Goal: Task Accomplishment & Management: Manage account settings

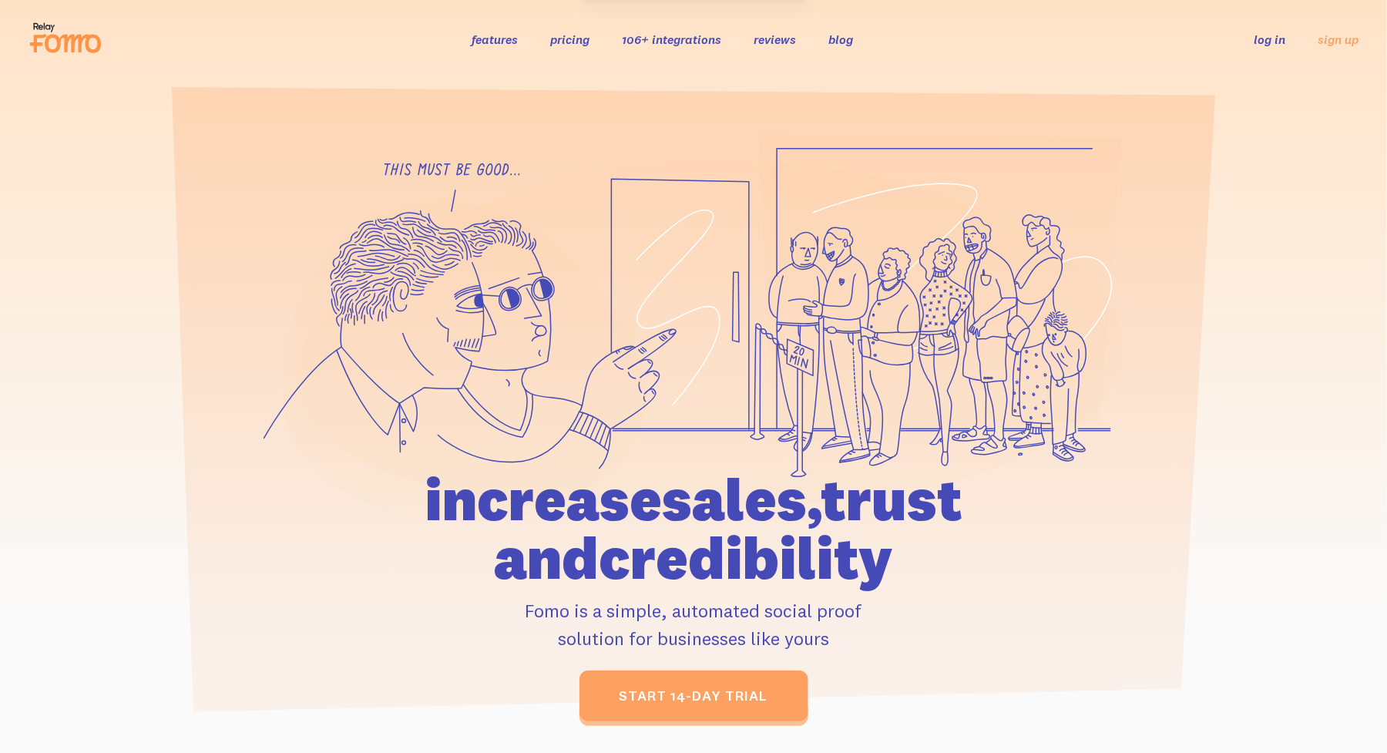
click at [1279, 33] on link "log in" at bounding box center [1271, 39] width 32 height 15
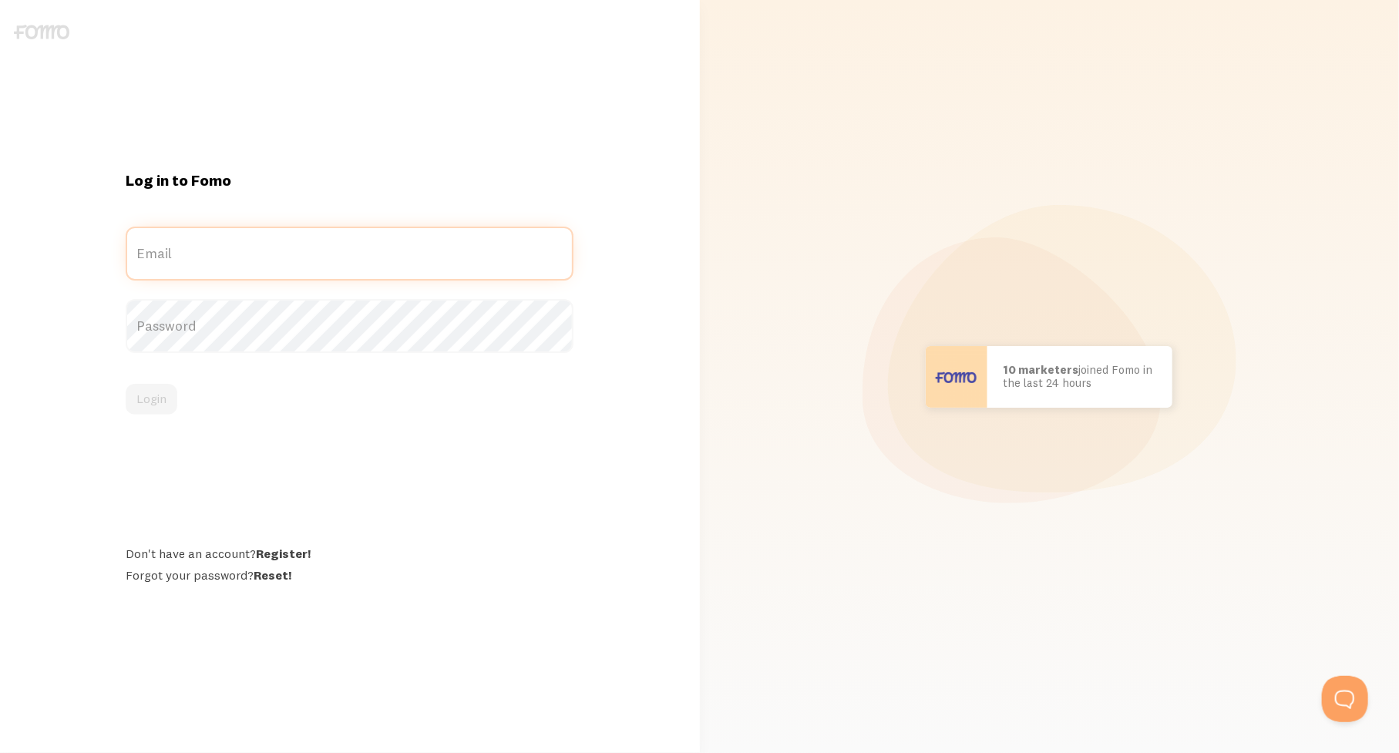
type input "[EMAIL_ADDRESS][DOMAIN_NAME]"
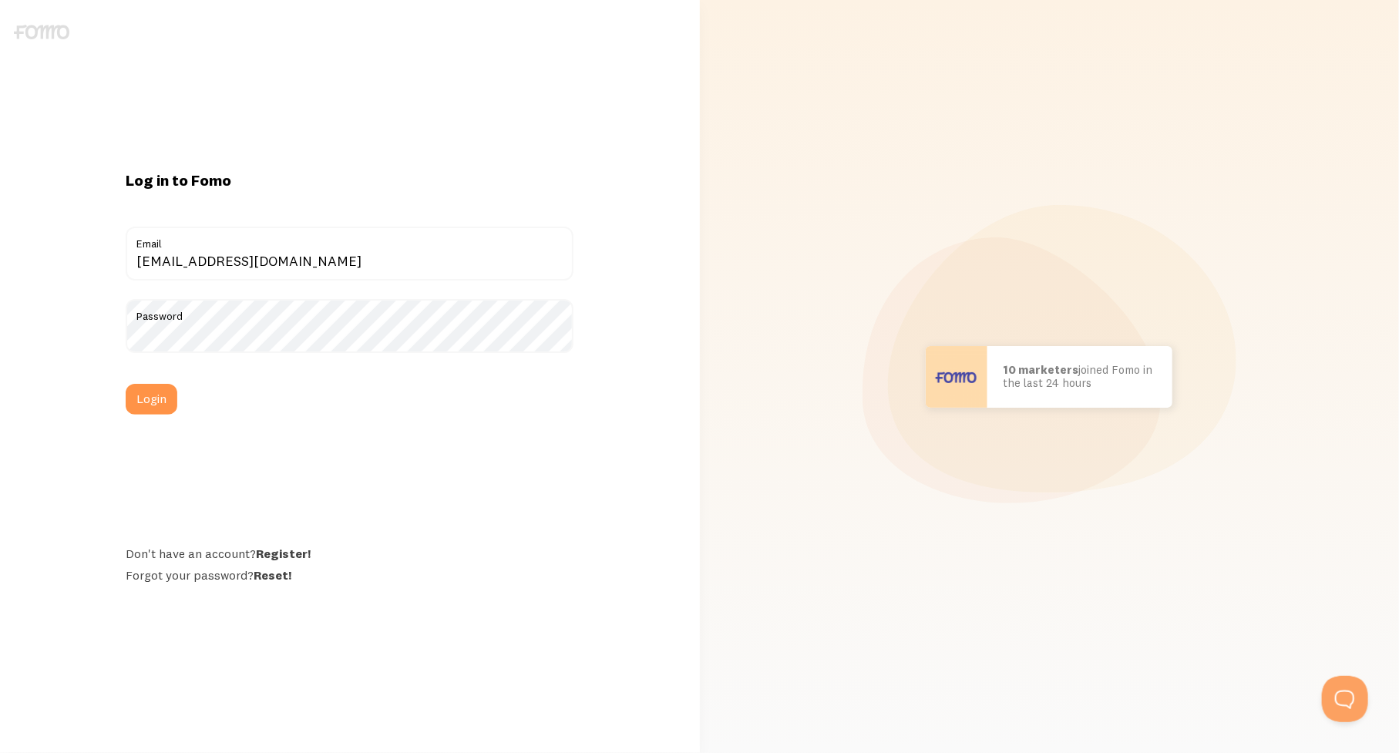
click at [235, 465] on div "Log in to Fomo [EMAIL_ADDRESS][DOMAIN_NAME] Email Password Login Don't have an …" at bounding box center [349, 376] width 466 height 413
click at [118, 391] on div "Log in to Fomo [EMAIL_ADDRESS][DOMAIN_NAME] Email Password Login Don't have an …" at bounding box center [349, 376] width 466 height 413
click at [142, 398] on button "Login" at bounding box center [152, 399] width 52 height 31
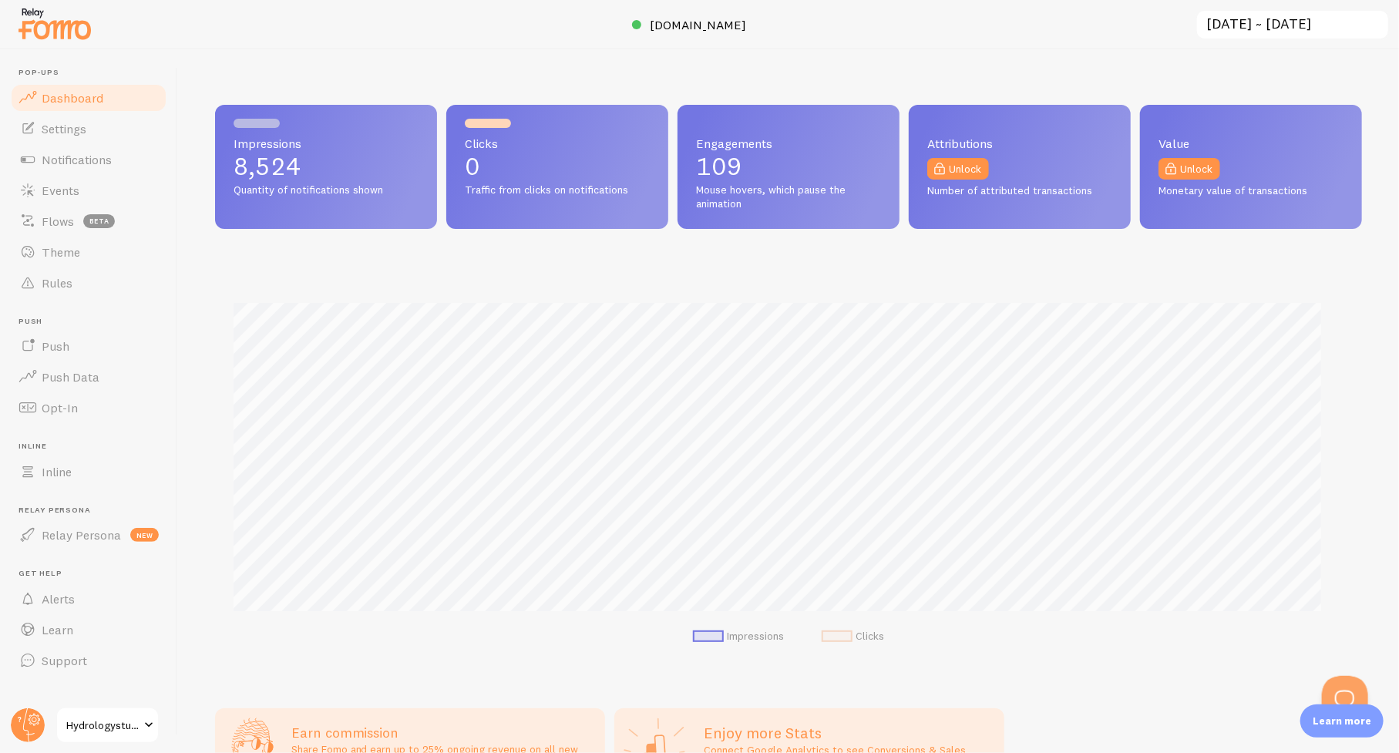
scroll to position [770301, 769570]
click at [59, 187] on span "Events" at bounding box center [61, 190] width 38 height 15
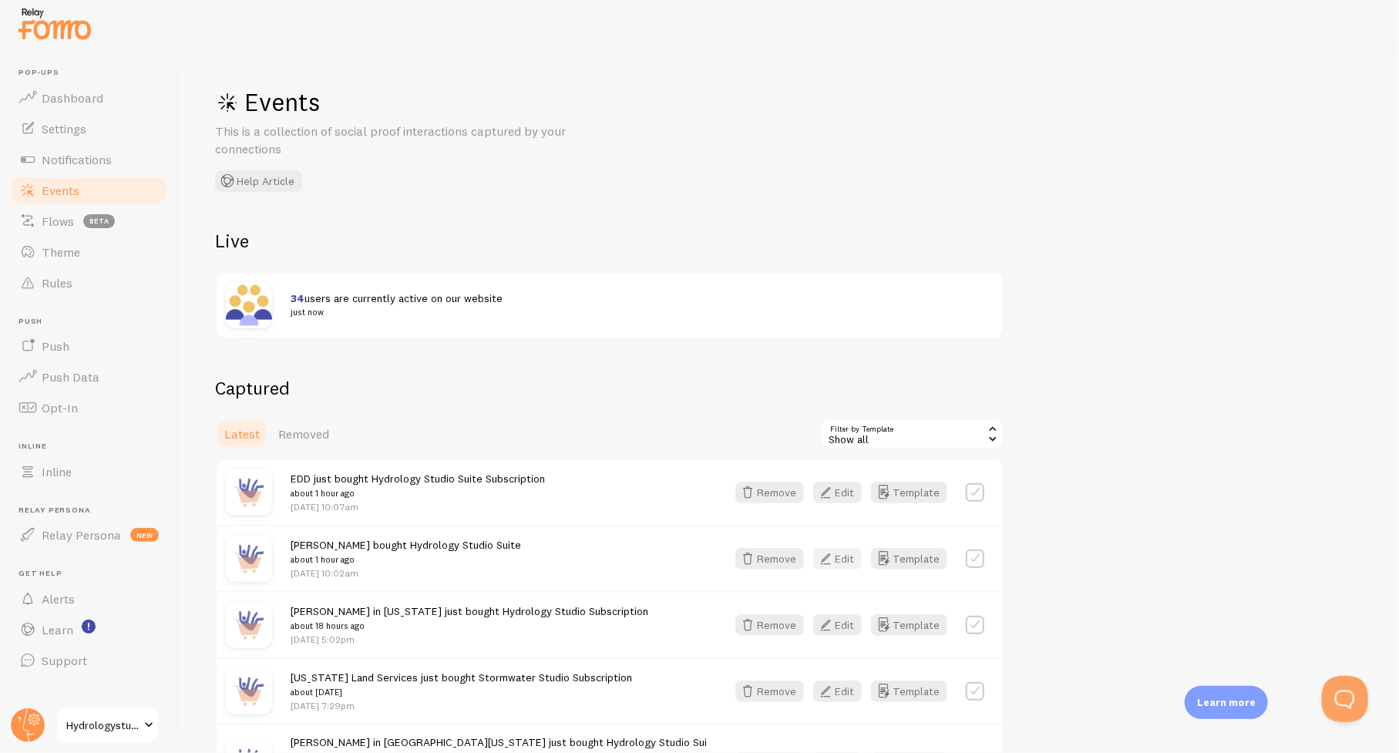
click at [830, 560] on icon "button" at bounding box center [825, 559] width 18 height 18
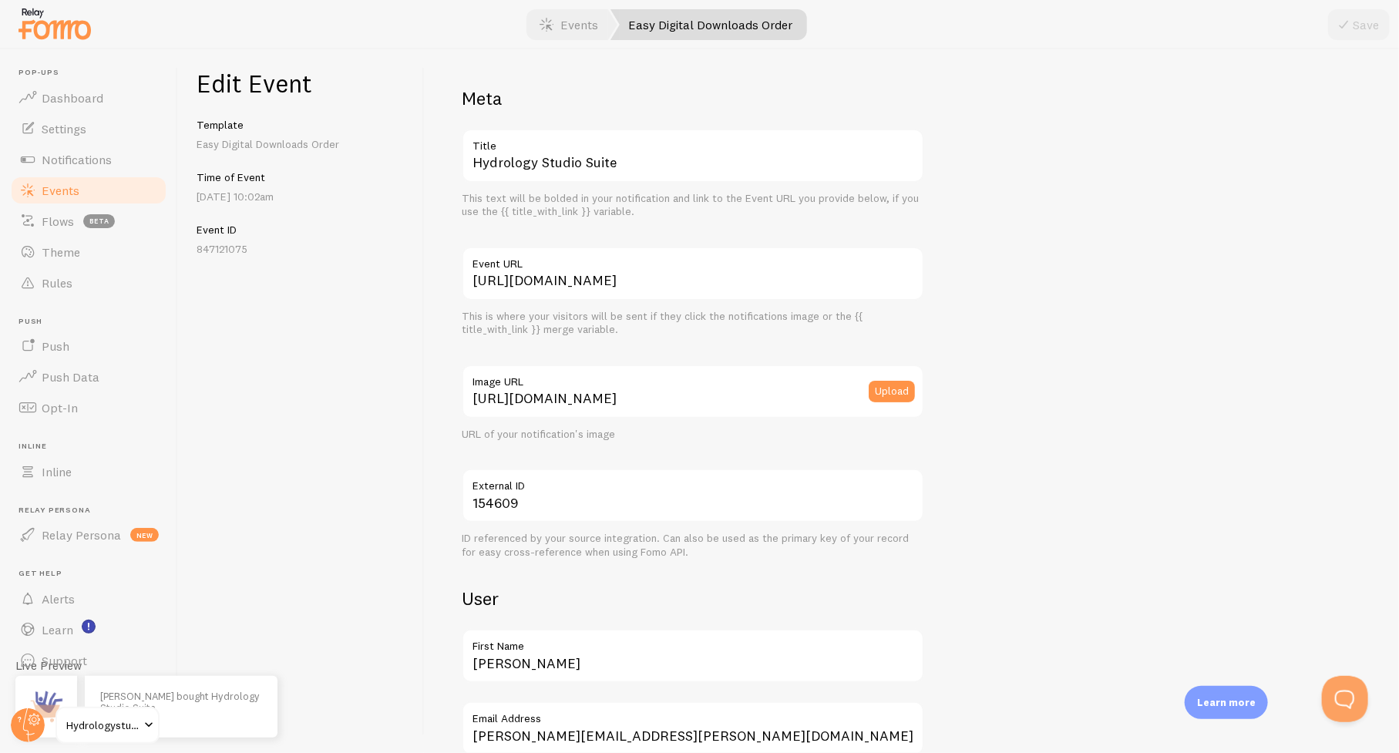
scroll to position [154, 0]
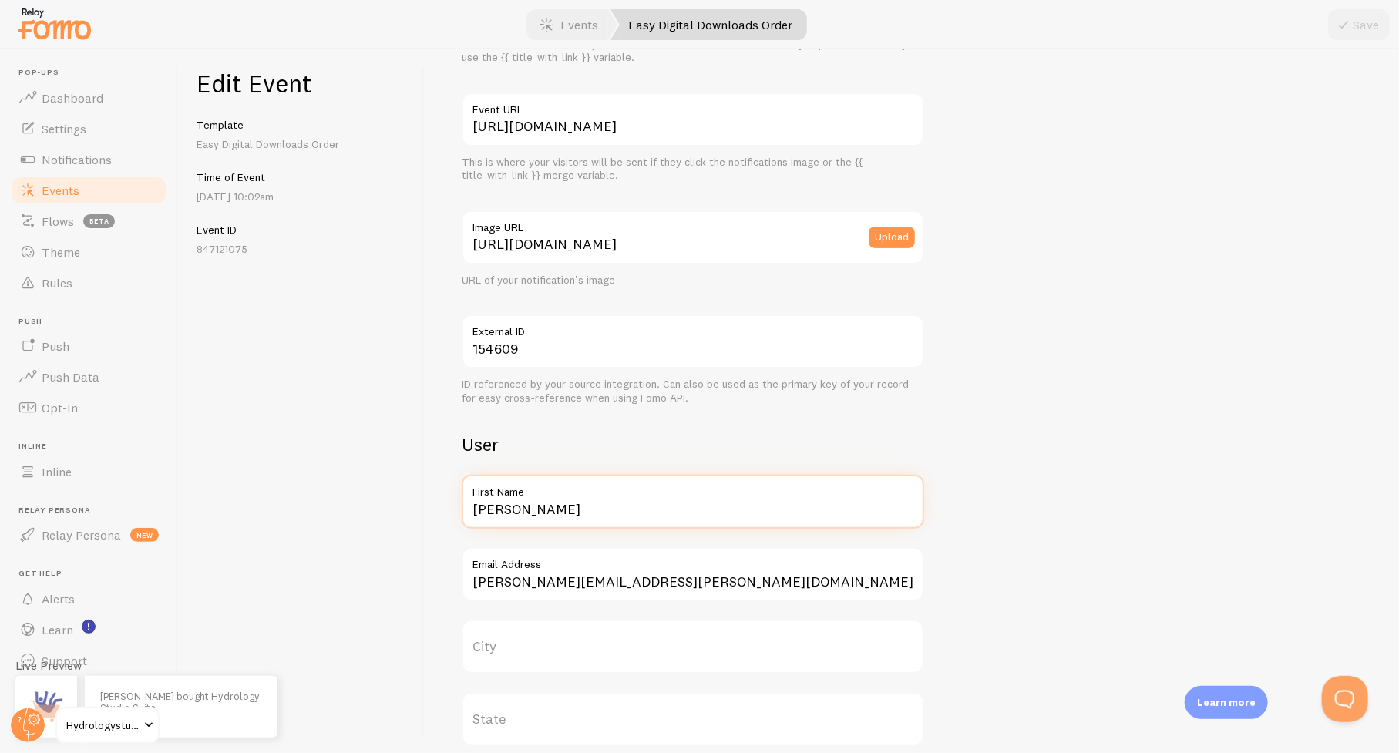
drag, startPoint x: 512, startPoint y: 505, endPoint x: 470, endPoint y: 509, distance: 41.9
click at [470, 509] on input "David" at bounding box center [693, 502] width 462 height 54
paste input "Metropolitan Sewer District"
type input "Cincinnati Metropolitan Sewer District"
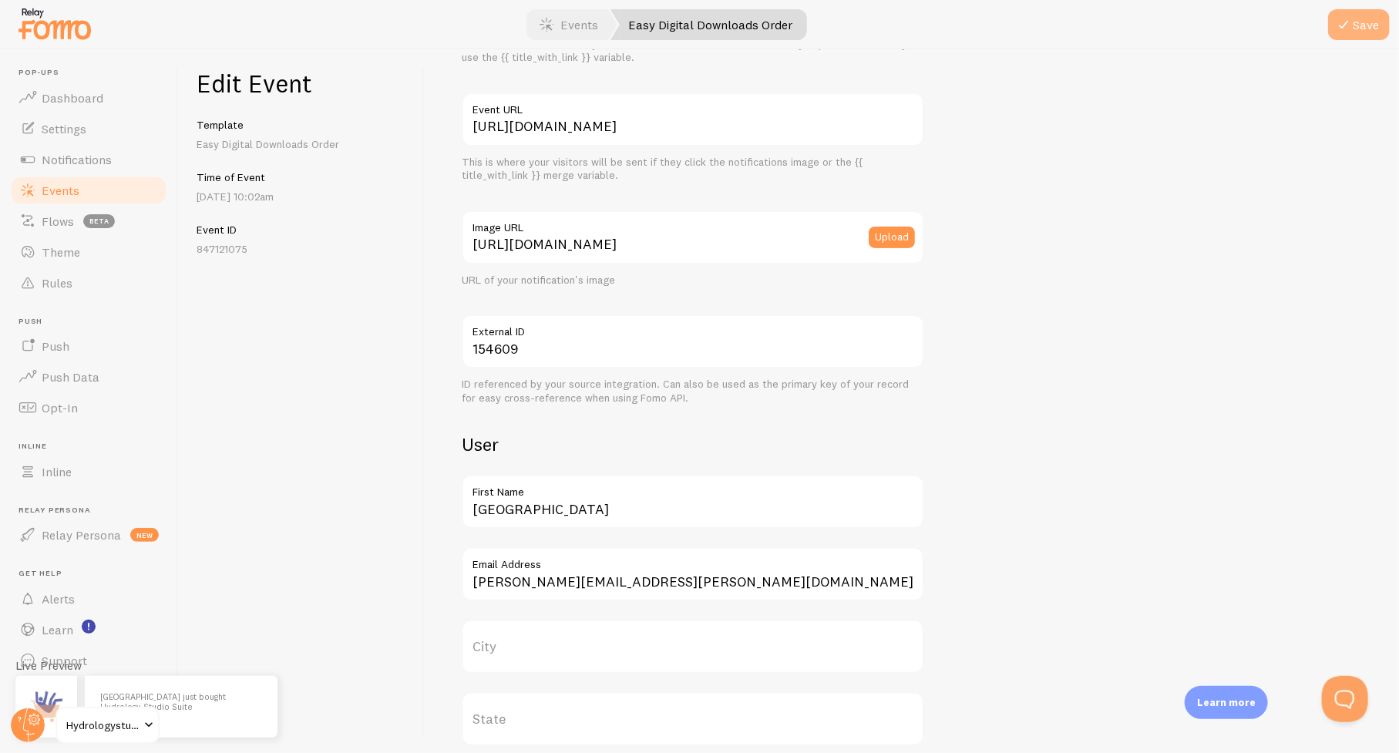
click at [1370, 33] on button "Save" at bounding box center [1359, 24] width 62 height 31
click at [48, 190] on span "Events" at bounding box center [61, 190] width 38 height 15
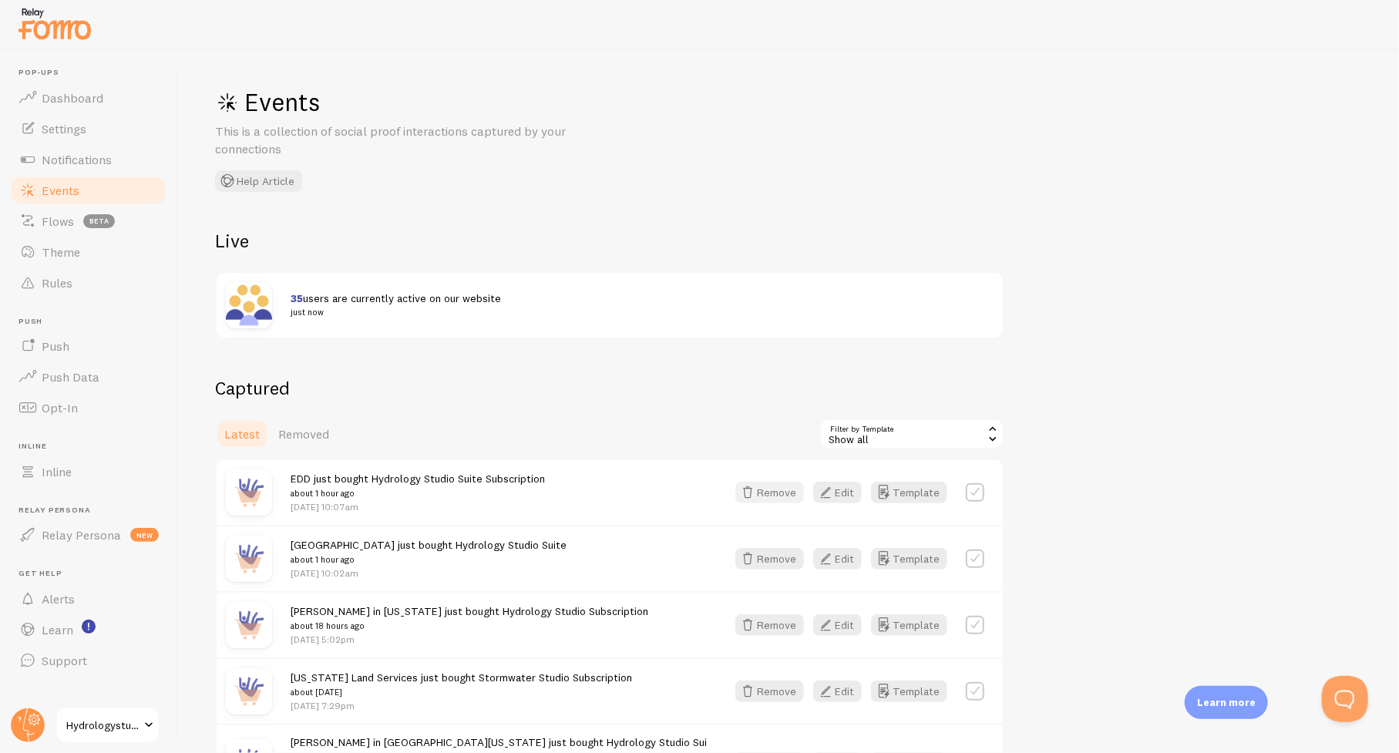
click at [784, 486] on button "Remove" at bounding box center [769, 493] width 69 height 22
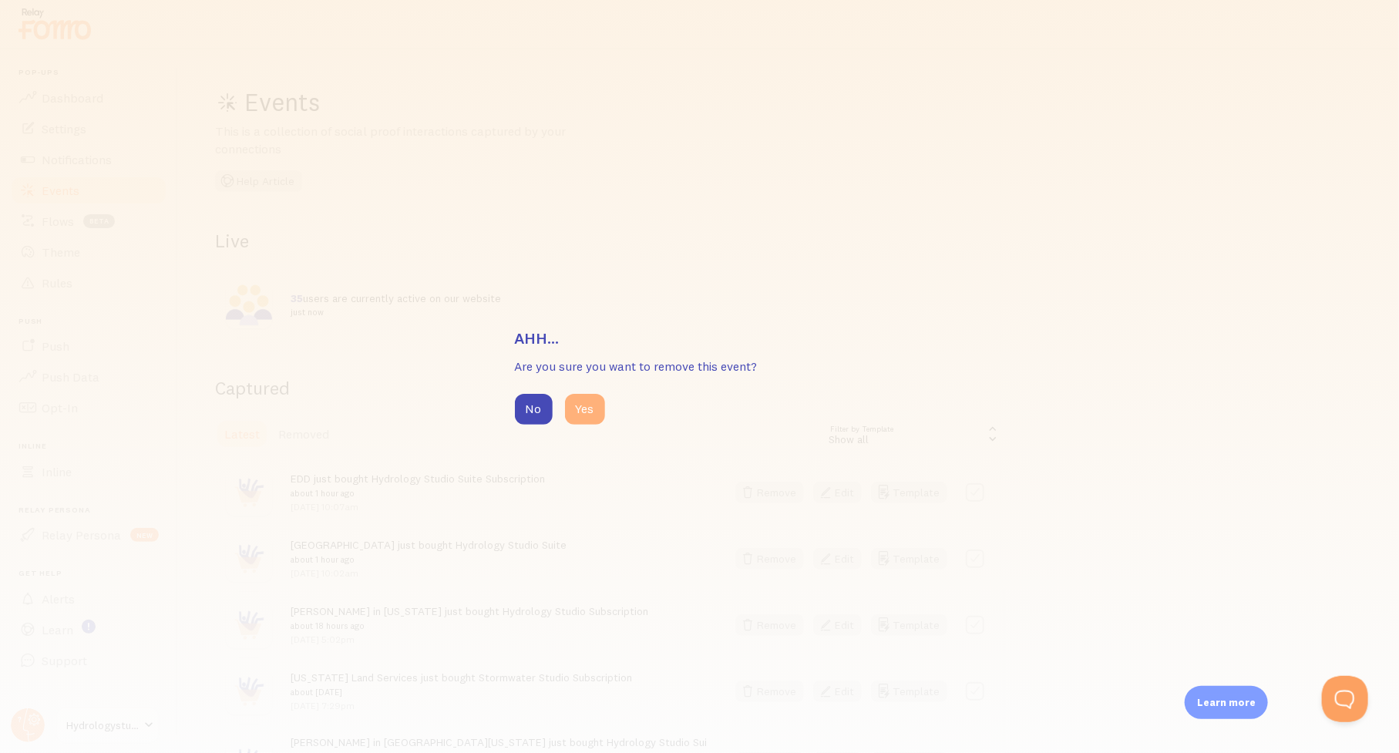
click at [580, 405] on button "Yes" at bounding box center [585, 409] width 40 height 31
